Goal: Use online tool/utility: Utilize a website feature to perform a specific function

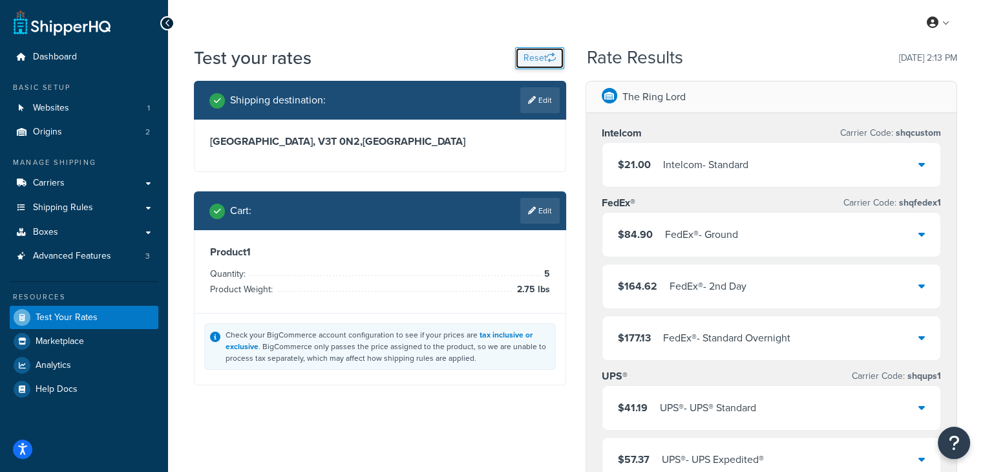
click at [538, 57] on button "Reset" at bounding box center [539, 58] width 49 height 22
select select "[GEOGRAPHIC_DATA]"
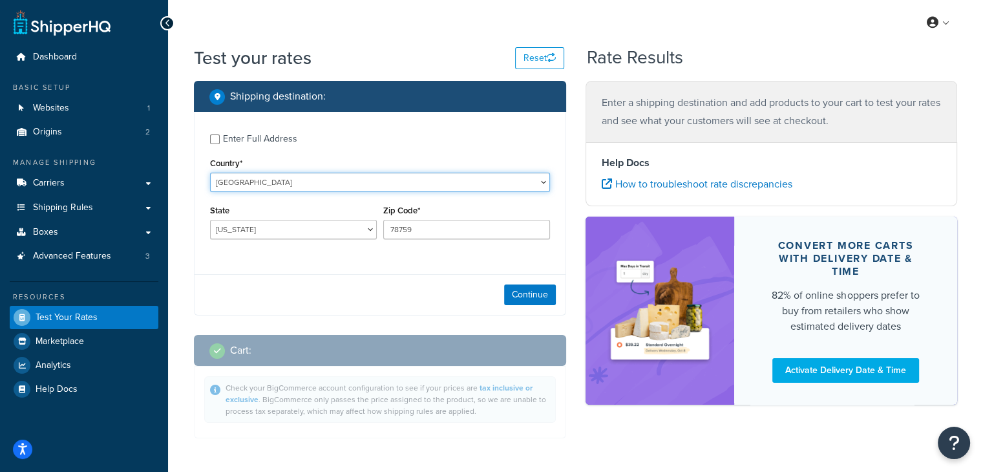
click at [370, 187] on select "[GEOGRAPHIC_DATA] [GEOGRAPHIC_DATA] [GEOGRAPHIC_DATA] [GEOGRAPHIC_DATA] [GEOGRA…" at bounding box center [380, 181] width 340 height 19
select select "CA"
click at [210, 172] on select "[GEOGRAPHIC_DATA] [GEOGRAPHIC_DATA] [GEOGRAPHIC_DATA] [GEOGRAPHIC_DATA] [GEOGRA…" at bounding box center [380, 181] width 340 height 19
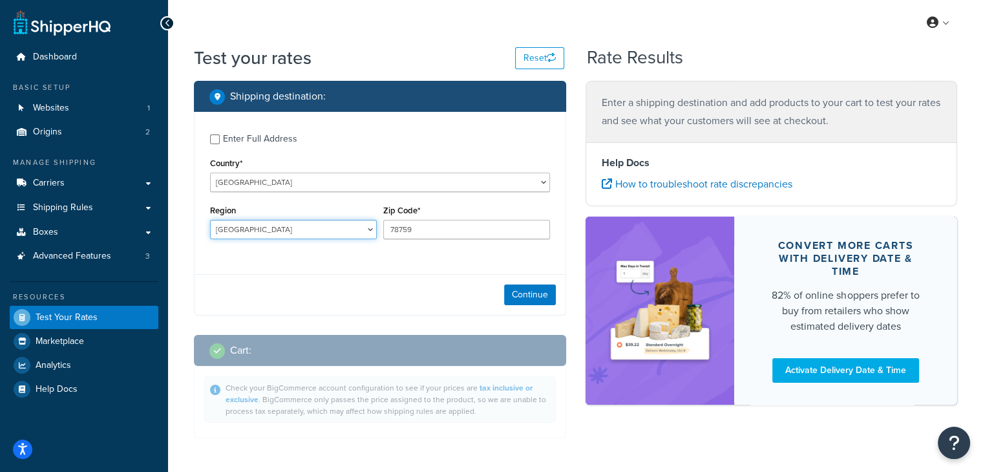
click at [283, 222] on select "[GEOGRAPHIC_DATA] [GEOGRAPHIC_DATA] [GEOGRAPHIC_DATA] [GEOGRAPHIC_DATA] [GEOGRA…" at bounding box center [293, 229] width 167 height 19
click at [210, 220] on select "[GEOGRAPHIC_DATA] [GEOGRAPHIC_DATA] [GEOGRAPHIC_DATA] [GEOGRAPHIC_DATA] [GEOGRA…" at bounding box center [293, 229] width 167 height 19
click at [297, 233] on select "[GEOGRAPHIC_DATA] [GEOGRAPHIC_DATA] [GEOGRAPHIC_DATA] [GEOGRAPHIC_DATA] [GEOGRA…" at bounding box center [293, 229] width 167 height 19
select select "BC"
click at [210, 220] on select "[GEOGRAPHIC_DATA] [GEOGRAPHIC_DATA] [GEOGRAPHIC_DATA] [GEOGRAPHIC_DATA] [GEOGRA…" at bounding box center [293, 229] width 167 height 19
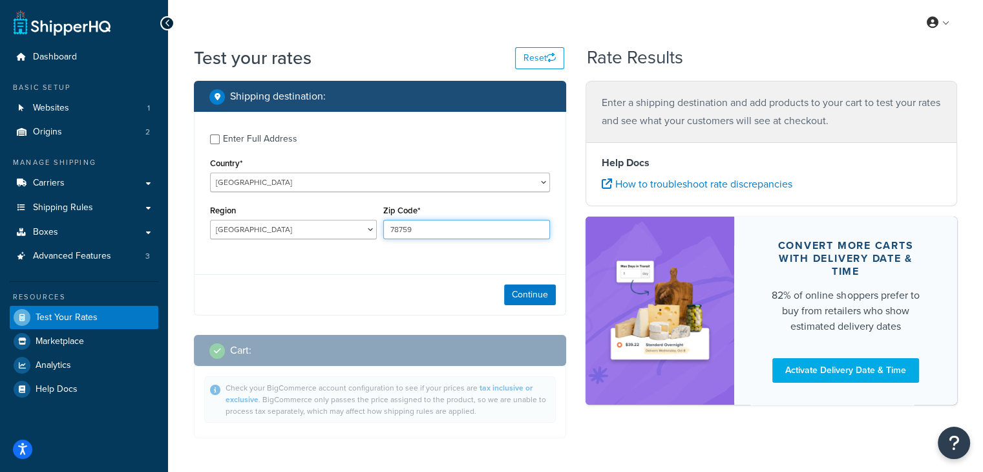
click at [415, 229] on input "78759" at bounding box center [466, 229] width 167 height 19
click at [416, 229] on input "78759" at bounding box center [466, 229] width 167 height 19
type input "V3T 0N2"
click at [435, 254] on div "Enter Full Address Country* [GEOGRAPHIC_DATA] [GEOGRAPHIC_DATA] [GEOGRAPHIC_DAT…" at bounding box center [379, 188] width 371 height 152
click at [532, 298] on button "Continue" at bounding box center [530, 294] width 52 height 21
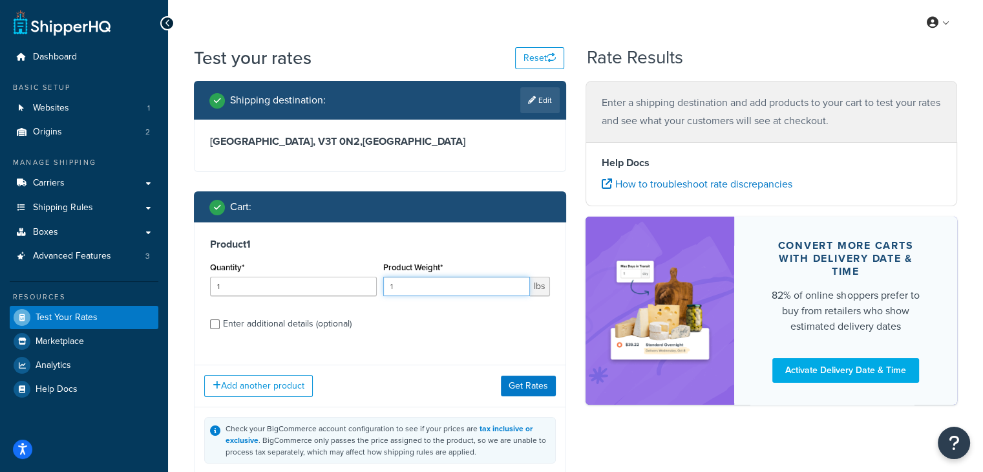
click at [423, 295] on input "1" at bounding box center [456, 286] width 147 height 19
type input "13.75"
click at [525, 388] on button "Get Rates" at bounding box center [528, 385] width 55 height 21
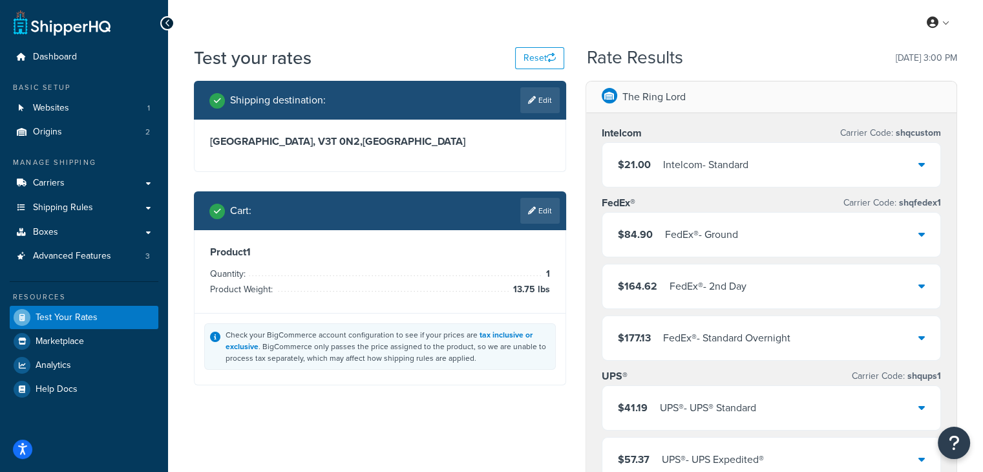
click at [654, 154] on div "$21.00 Intelcom - Standard" at bounding box center [771, 165] width 339 height 44
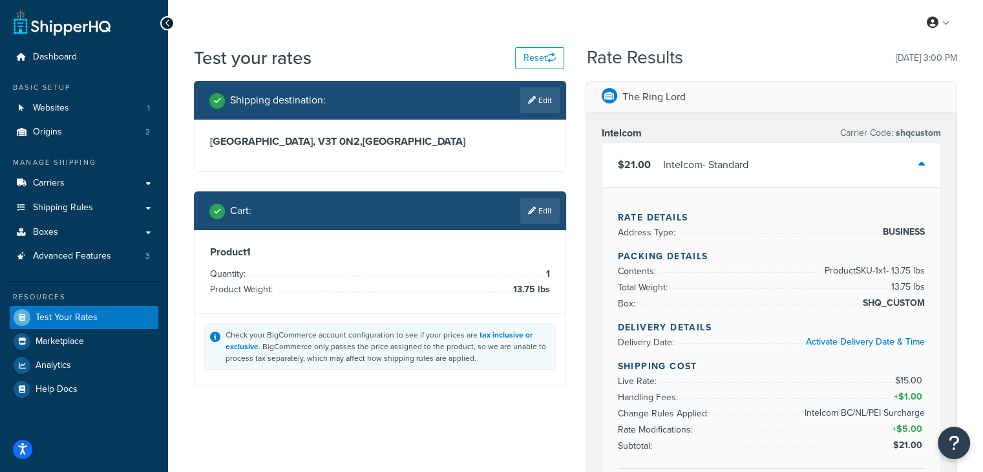
click at [660, 159] on div "$21.00 Intelcom - Standard" at bounding box center [683, 165] width 130 height 18
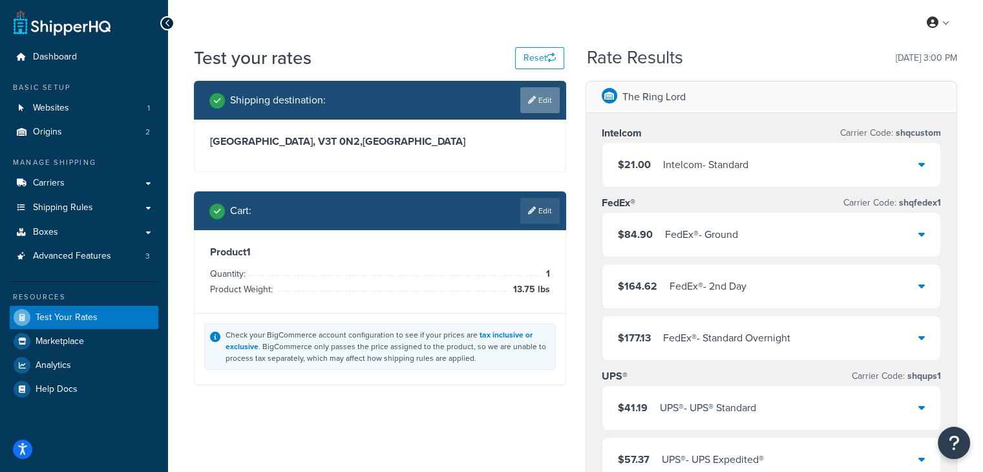
click at [543, 94] on link "Edit" at bounding box center [539, 100] width 39 height 26
select select "CA"
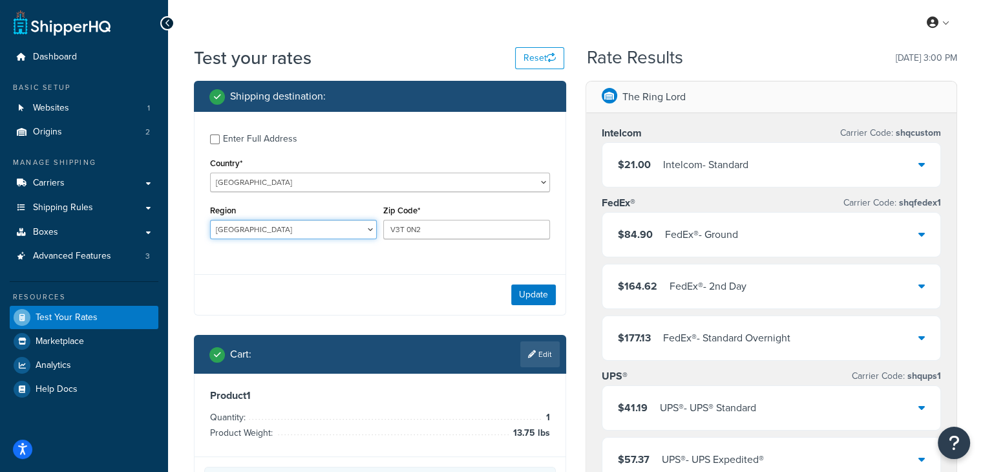
click at [289, 230] on select "[GEOGRAPHIC_DATA] [GEOGRAPHIC_DATA] [GEOGRAPHIC_DATA] [GEOGRAPHIC_DATA] [GEOGRA…" at bounding box center [293, 229] width 167 height 19
select select "ON"
click at [210, 220] on select "[GEOGRAPHIC_DATA] [GEOGRAPHIC_DATA] [GEOGRAPHIC_DATA] [GEOGRAPHIC_DATA] [GEOGRA…" at bounding box center [293, 229] width 167 height 19
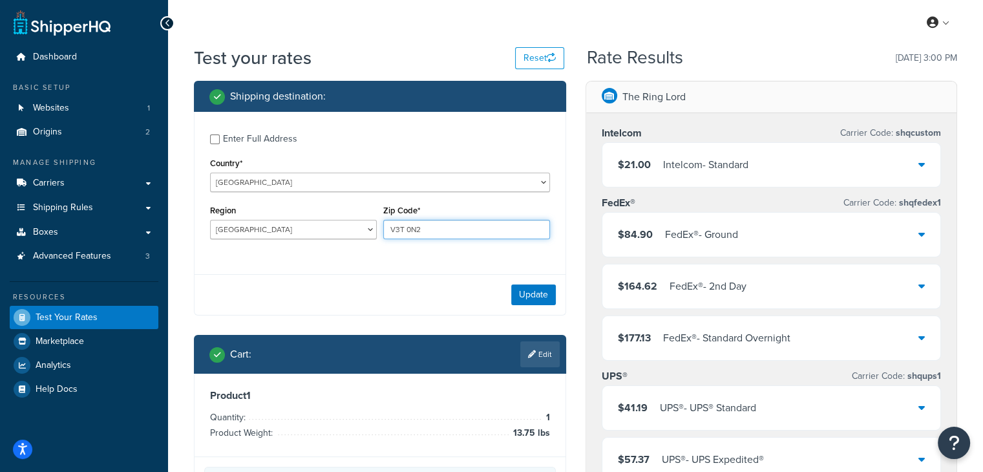
click at [426, 231] on input "V3T 0N2" at bounding box center [466, 229] width 167 height 19
type input "M1R 2M1"
click at [527, 295] on button "Update" at bounding box center [533, 294] width 45 height 21
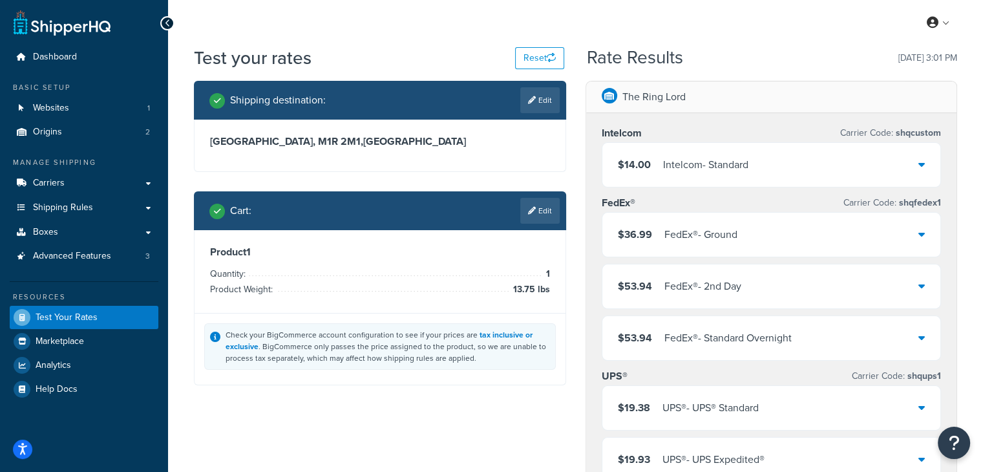
click at [761, 174] on div "$14.00 Intelcom - Standard" at bounding box center [771, 165] width 339 height 44
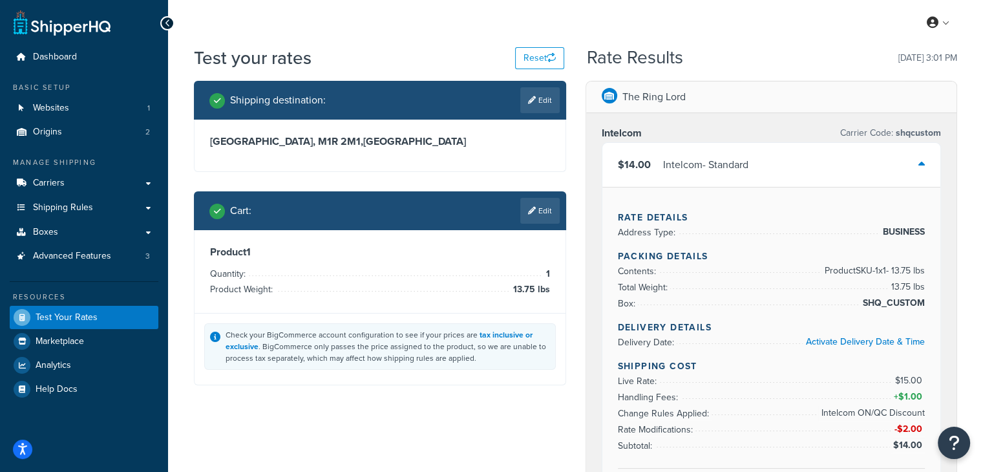
click at [757, 165] on div "$14.00 Intelcom - Standard" at bounding box center [771, 165] width 339 height 44
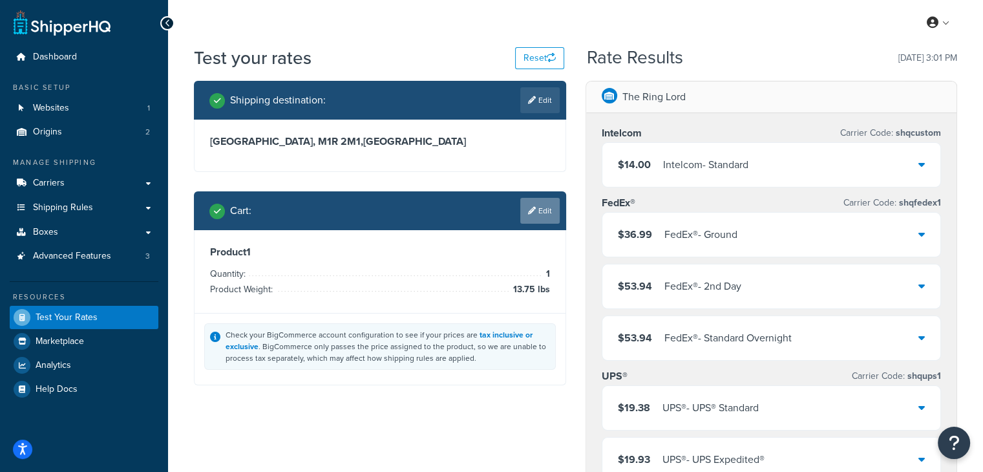
click at [548, 213] on link "Edit" at bounding box center [539, 211] width 39 height 26
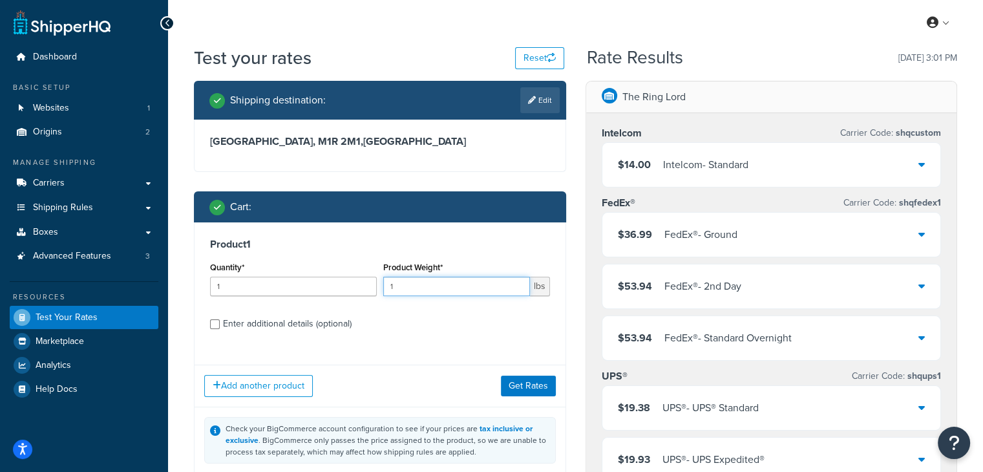
click at [331, 285] on div "Quantity* 1 Product Weight* 1 lbs" at bounding box center [380, 281] width 346 height 47
type input "14"
click at [514, 387] on button "Get Rates" at bounding box center [528, 385] width 55 height 21
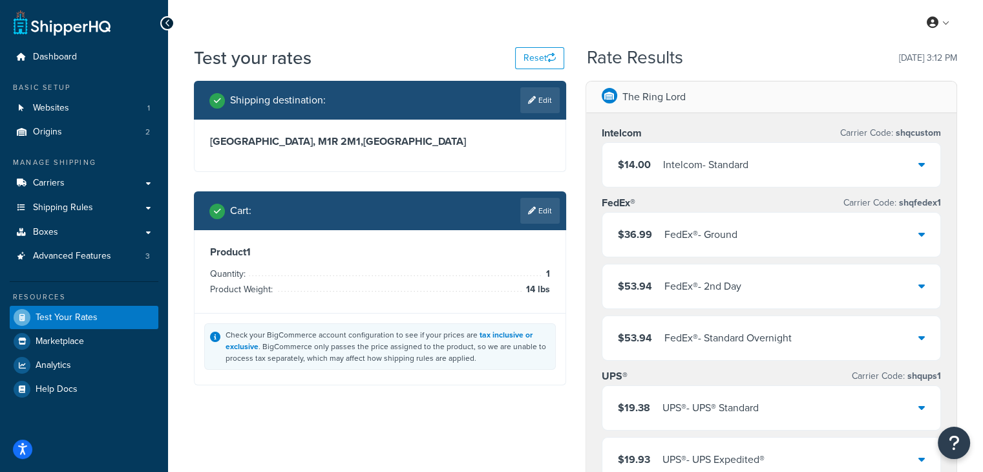
click at [680, 165] on div "Intelcom - Standard" at bounding box center [705, 165] width 85 height 18
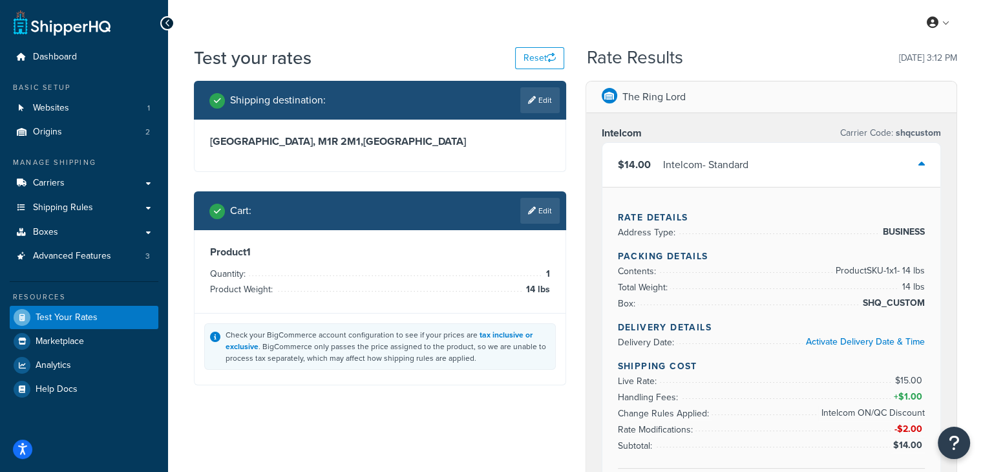
click at [680, 165] on div "Intelcom - Standard" at bounding box center [705, 165] width 85 height 18
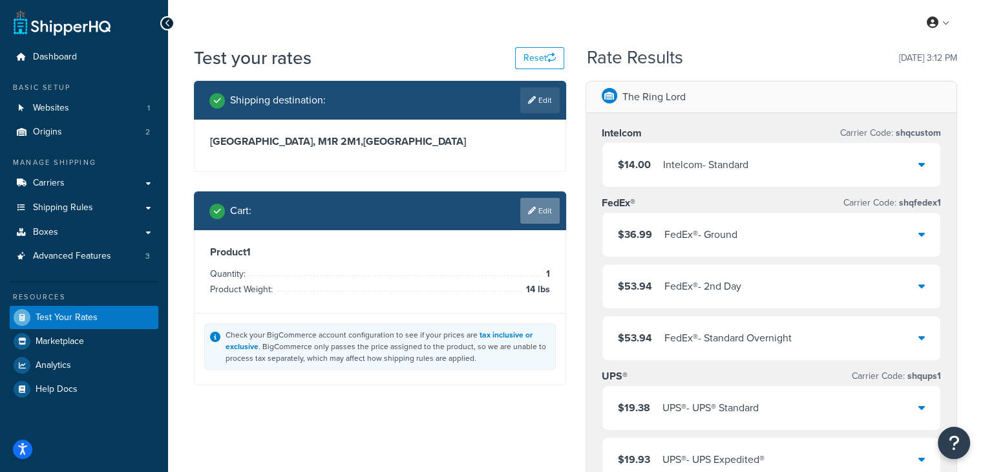
click at [543, 217] on link "Edit" at bounding box center [539, 211] width 39 height 26
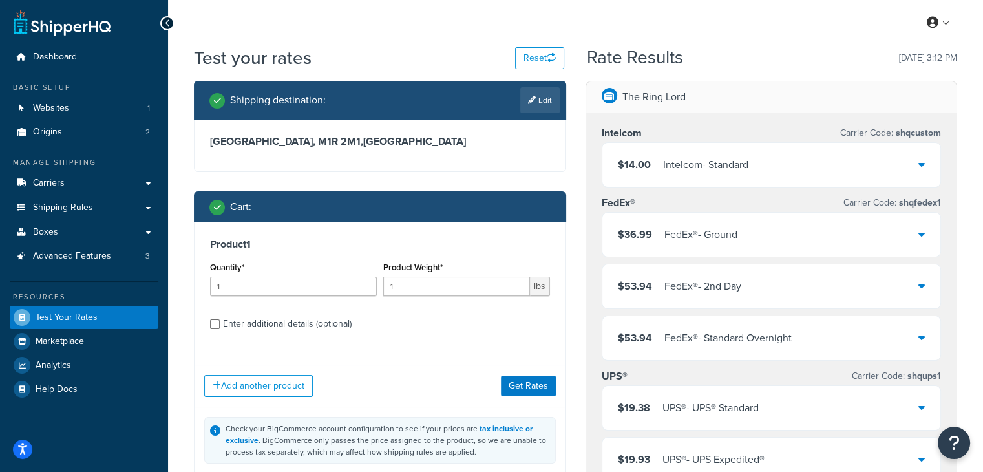
click at [235, 324] on div "Enter additional details (optional)" at bounding box center [287, 324] width 129 height 18
click at [220, 324] on input "Enter additional details (optional)" at bounding box center [215, 324] width 10 height 10
checkbox input "true"
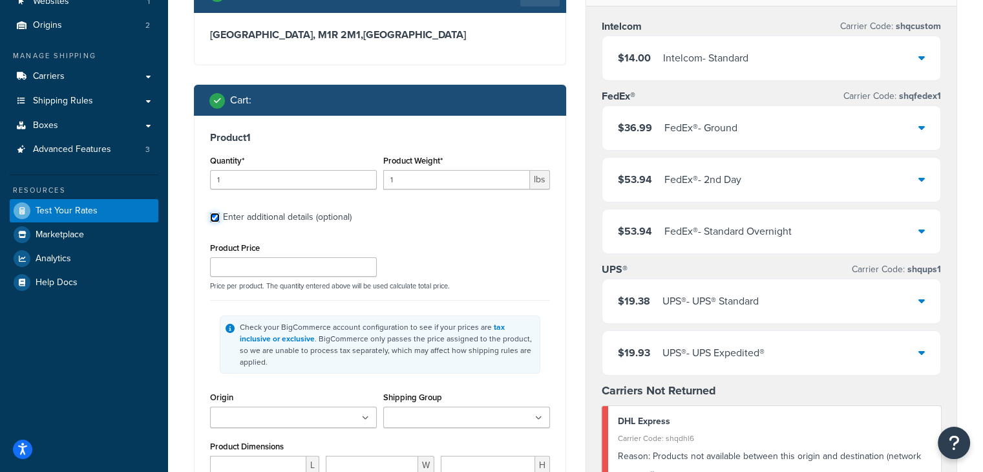
scroll to position [129, 0]
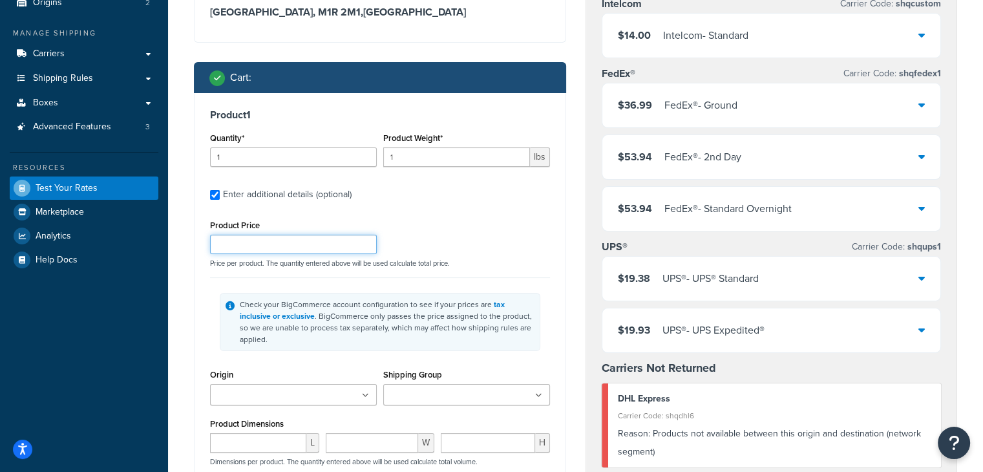
click at [349, 244] on input "Product Price" at bounding box center [293, 244] width 167 height 19
type input "799"
click at [468, 219] on div "Product Price 799 Price per product. The quantity entered above will be used ca…" at bounding box center [380, 241] width 346 height 51
drag, startPoint x: 452, startPoint y: 163, endPoint x: 369, endPoint y: 161, distance: 83.4
click at [369, 161] on div "Quantity* 1 Product Weight* 1 lbs" at bounding box center [380, 152] width 346 height 47
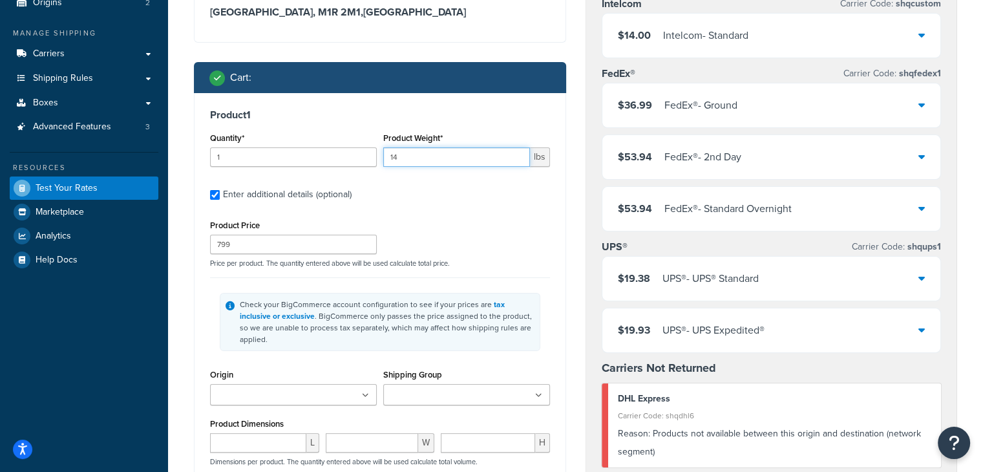
type input "14"
click at [475, 193] on label "Enter additional details (optional)" at bounding box center [386, 193] width 327 height 21
click at [220, 193] on input "Enter additional details (optional)" at bounding box center [215, 195] width 10 height 10
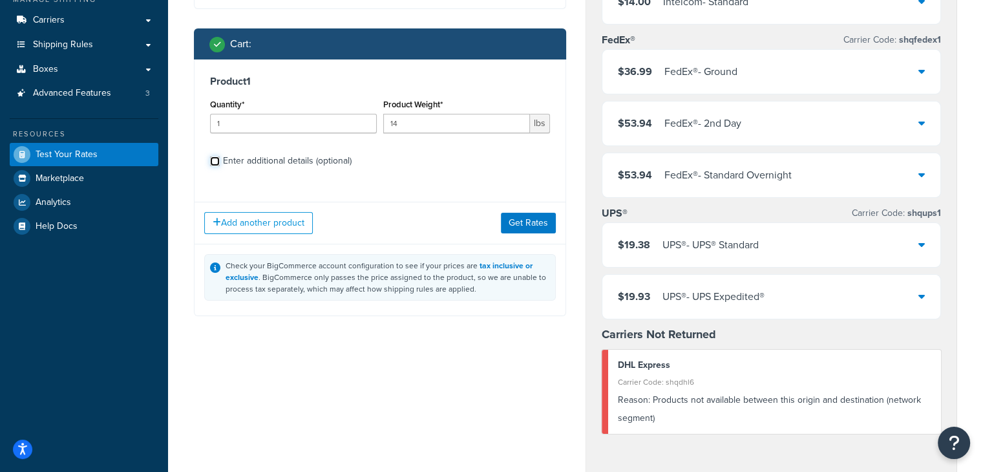
scroll to position [194, 0]
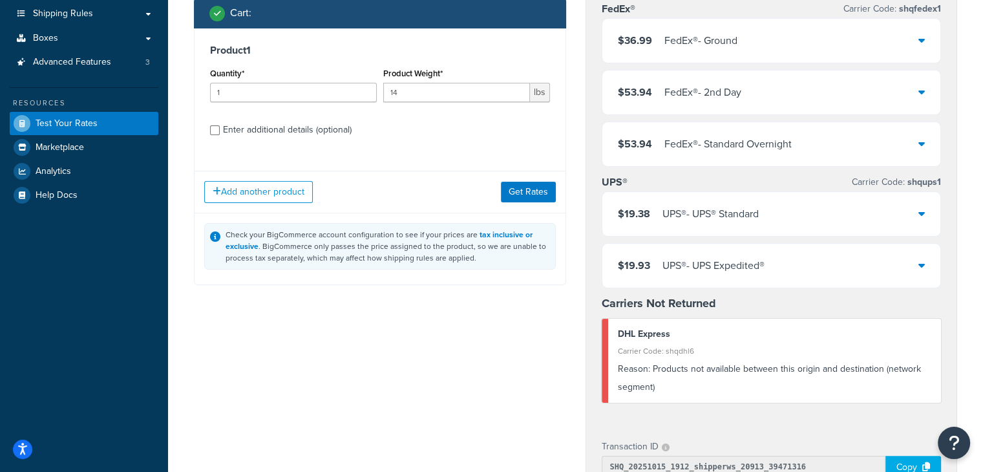
click at [406, 146] on div "Product 1 Quantity* 1 Product Weight* 14 lbs Enter additional details (optional)" at bounding box center [379, 94] width 371 height 132
click at [408, 135] on label "Enter additional details (optional)" at bounding box center [386, 128] width 327 height 21
click at [220, 135] on input "Enter additional details (optional)" at bounding box center [215, 130] width 10 height 10
checkbox input "true"
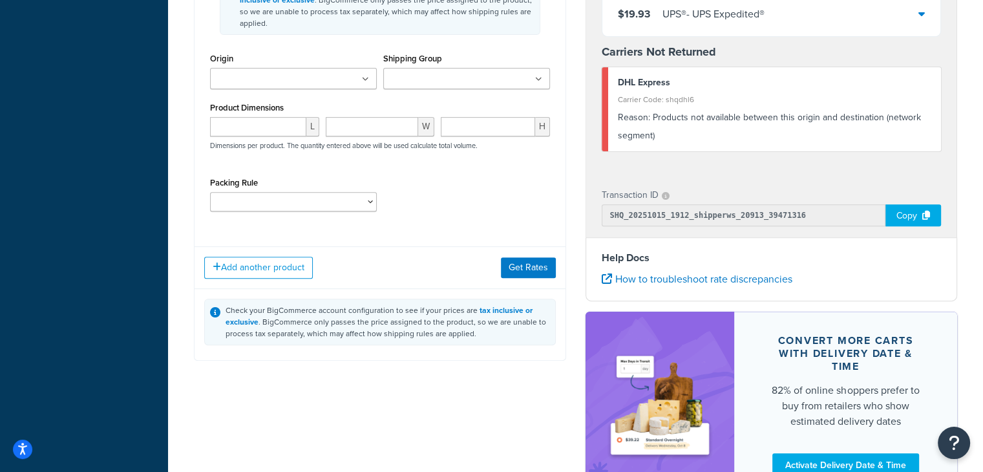
scroll to position [452, 0]
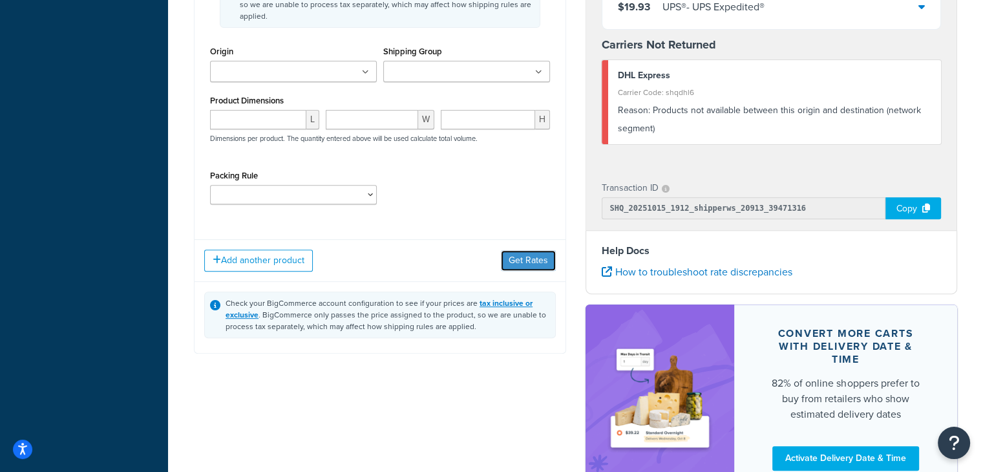
click at [521, 250] on button "Get Rates" at bounding box center [528, 260] width 55 height 21
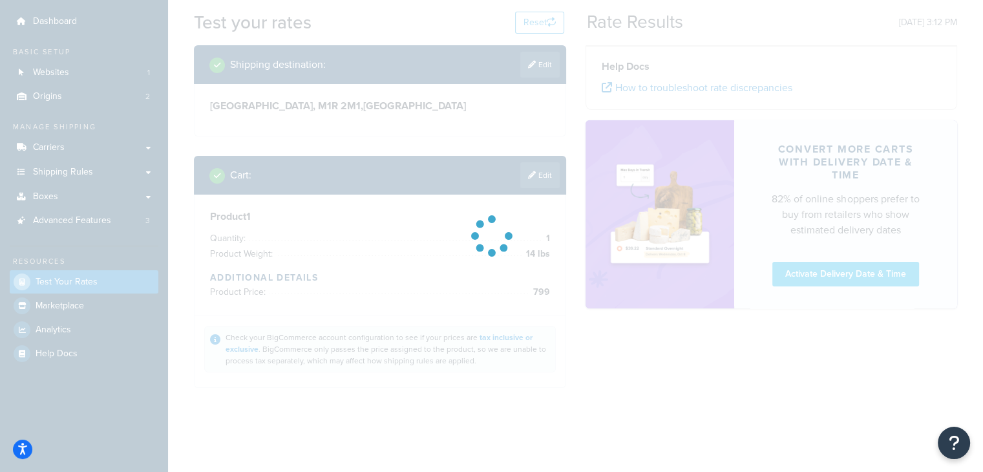
scroll to position [5, 0]
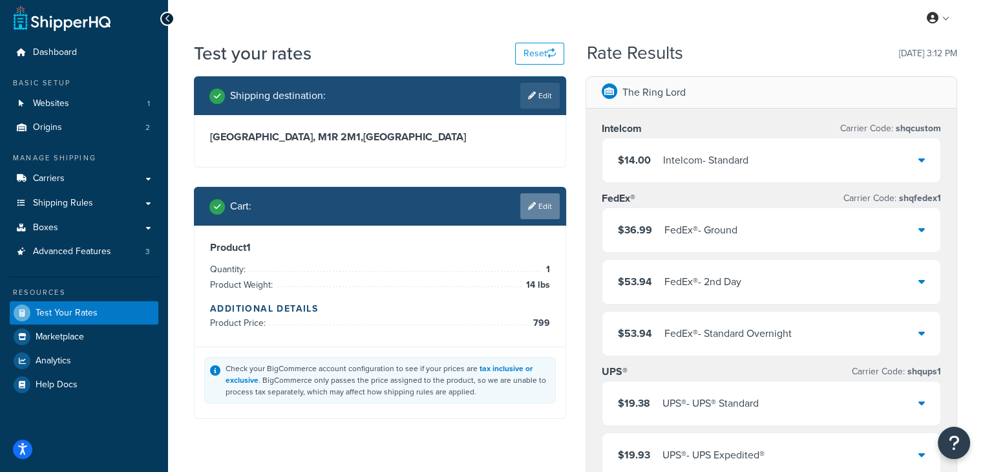
click at [543, 218] on link "Edit" at bounding box center [539, 206] width 39 height 26
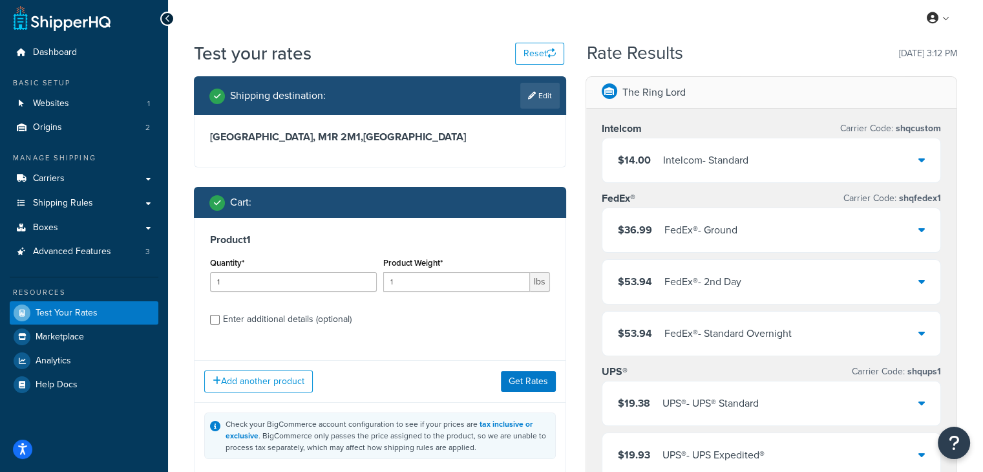
click at [266, 313] on div "Enter additional details (optional)" at bounding box center [287, 319] width 129 height 18
click at [220, 315] on input "Enter additional details (optional)" at bounding box center [215, 320] width 10 height 10
checkbox input "true"
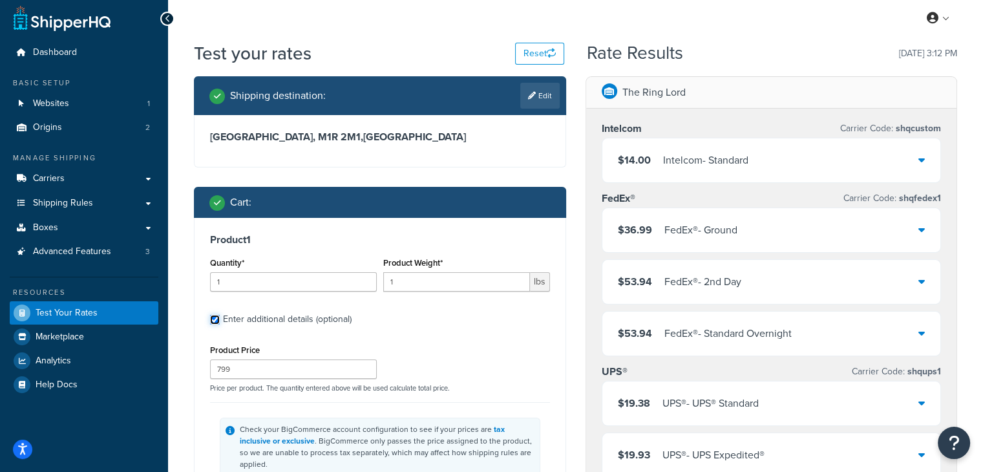
scroll to position [198, 0]
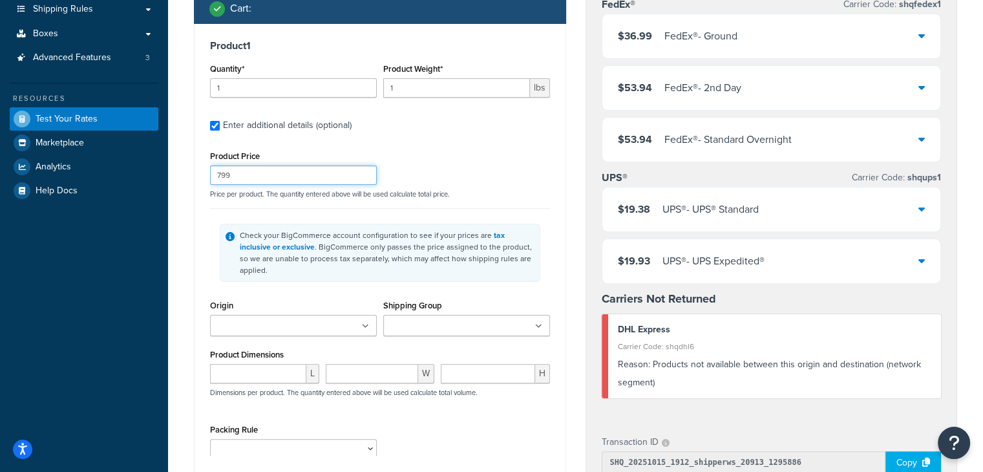
drag, startPoint x: 266, startPoint y: 175, endPoint x: 200, endPoint y: 174, distance: 65.9
click at [220, 175] on input "799" at bounding box center [293, 174] width 167 height 19
type input "7"
type input "801"
click at [527, 174] on div "Product Price 801 Price per product. The quantity entered above will be used ca…" at bounding box center [380, 172] width 346 height 51
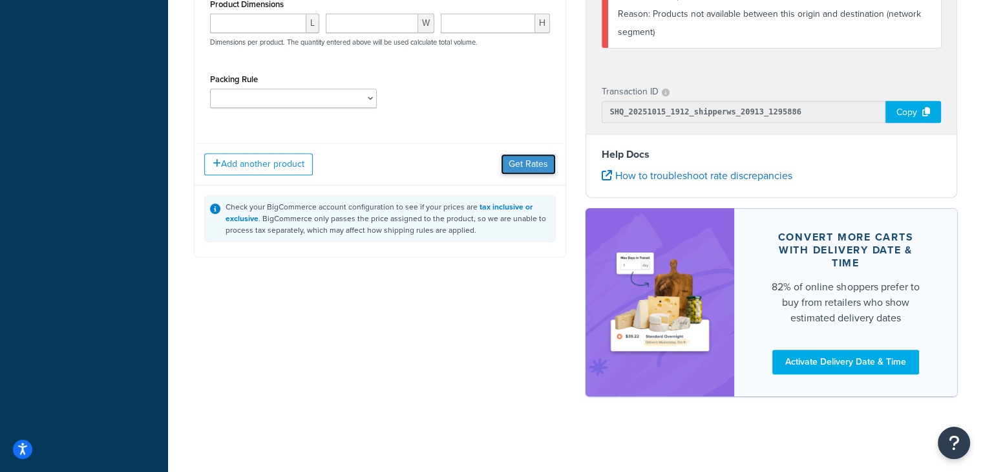
click at [517, 154] on button "Get Rates" at bounding box center [528, 164] width 55 height 21
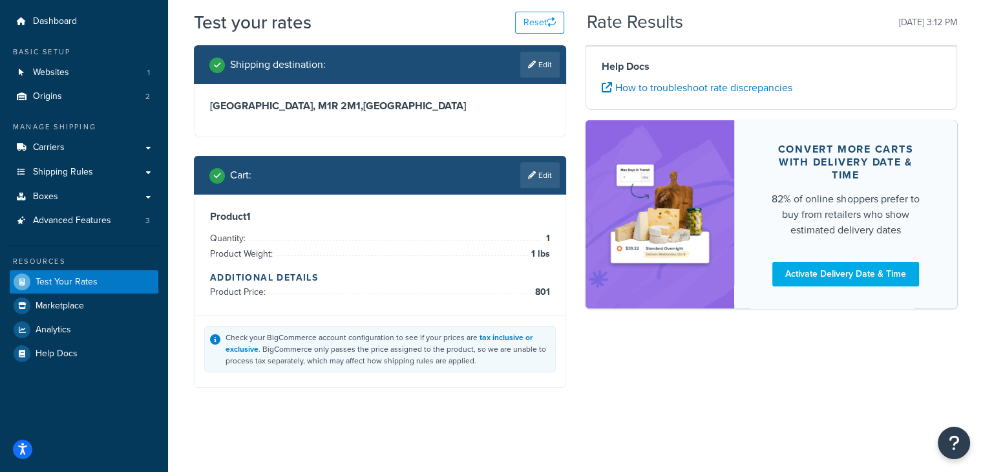
scroll to position [32, 0]
